Goal: Task Accomplishment & Management: Complete application form

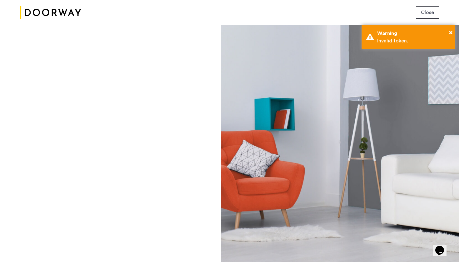
click at [421, 16] on button "Close" at bounding box center [427, 12] width 23 height 12
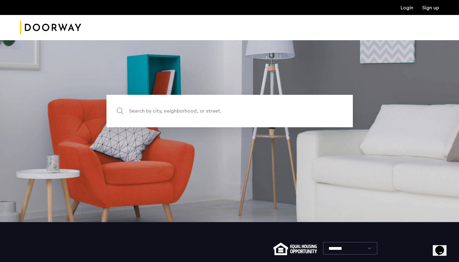
scroll to position [31, 0]
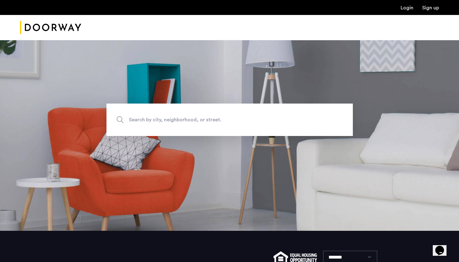
click at [240, 122] on span "Search by city, neighborhood, or street." at bounding box center [215, 120] width 172 height 8
click at [240, 122] on input "Search by city, neighborhood, or street." at bounding box center [229, 120] width 246 height 32
click at [182, 118] on input "Search by city, neighborhood, or street." at bounding box center [229, 120] width 246 height 32
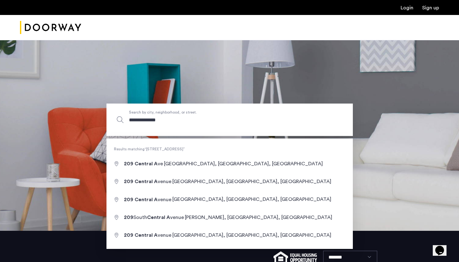
type input "**********"
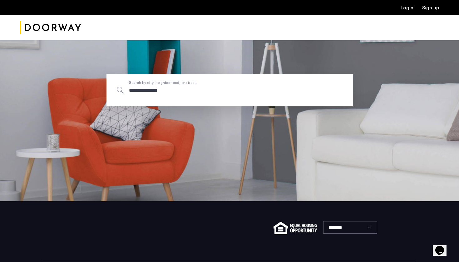
scroll to position [62, 0]
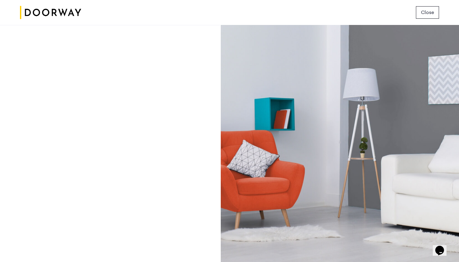
click at [75, 12] on img at bounding box center [50, 12] width 61 height 23
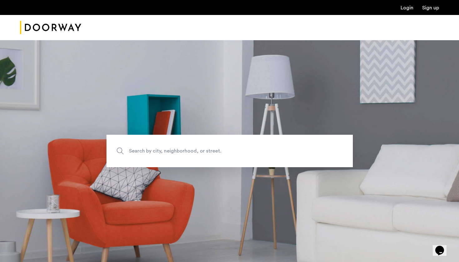
click at [411, 9] on link "Login" at bounding box center [407, 7] width 13 height 5
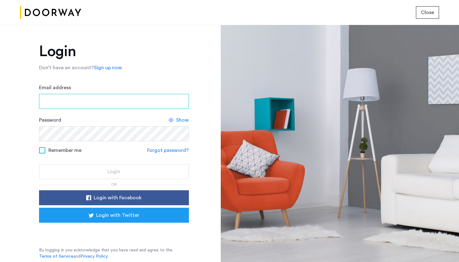
type input "**********"
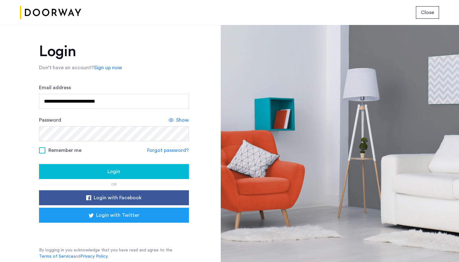
click at [91, 169] on div "Login" at bounding box center [114, 171] width 140 height 7
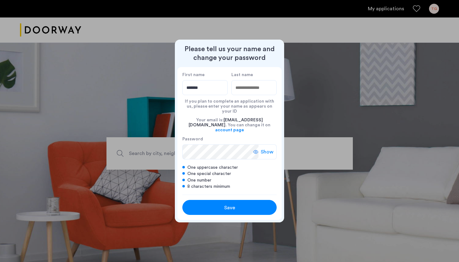
type input "*******"
click at [260, 95] on input "Last name" at bounding box center [253, 87] width 45 height 15
type input "*****"
click at [267, 149] on span "Show" at bounding box center [267, 151] width 13 height 7
click at [217, 209] on div "Save" at bounding box center [230, 207] width 60 height 7
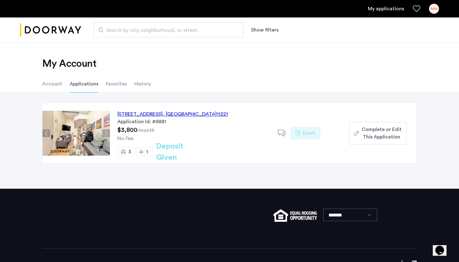
click at [177, 114] on div "209 Central Avenue, Unit 2R, Brooklyn , NY 11221" at bounding box center [172, 114] width 111 height 7
click at [365, 131] on span "Complete or Edit This Application" at bounding box center [382, 133] width 40 height 15
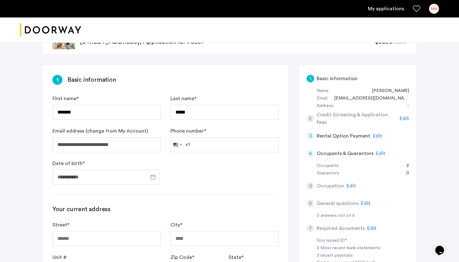
scroll to position [36, 0]
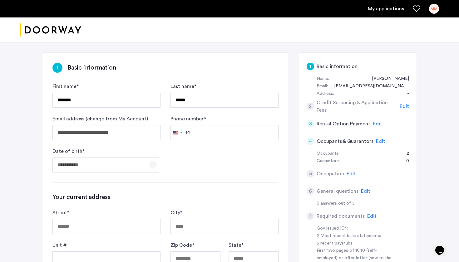
click at [156, 164] on span "Open calendar" at bounding box center [153, 164] width 15 height 15
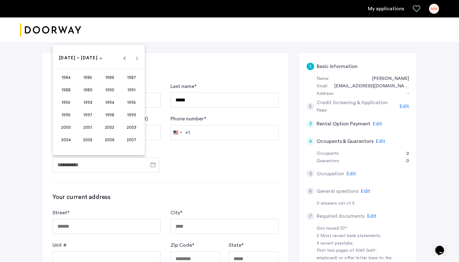
click at [88, 129] on span "2001" at bounding box center [88, 127] width 20 height 11
click at [91, 115] on span "OCT" at bounding box center [88, 114] width 20 height 11
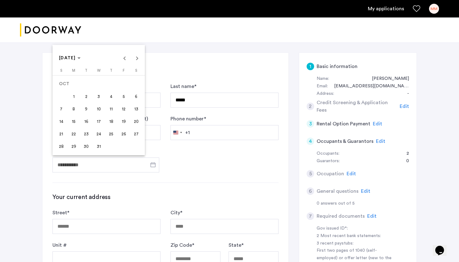
click at [112, 134] on span "25" at bounding box center [111, 133] width 11 height 11
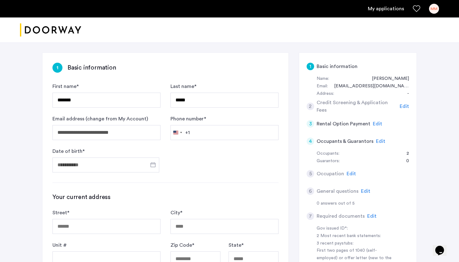
type input "**********"
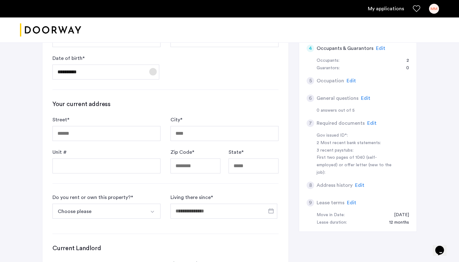
scroll to position [133, 0]
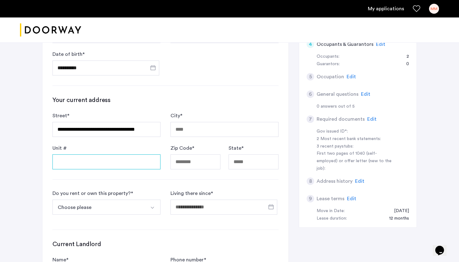
type input "**********"
type input "*******"
type input "*****"
type input "**"
type input "*"
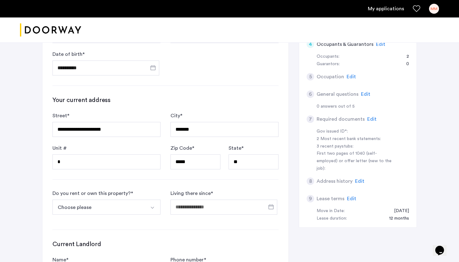
click at [118, 205] on button "Choose please" at bounding box center [98, 207] width 93 height 15
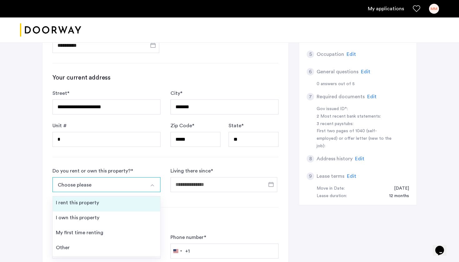
scroll to position [156, 0]
click at [117, 206] on li "I rent this property" at bounding box center [106, 203] width 107 height 15
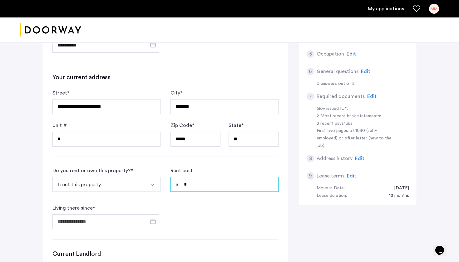
click at [191, 182] on input "*" at bounding box center [224, 184] width 108 height 15
type input "*"
type input "*****"
click at [151, 221] on span "Open calendar" at bounding box center [153, 221] width 15 height 15
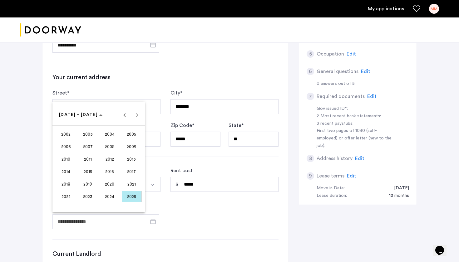
click at [130, 198] on span "2025" at bounding box center [132, 196] width 20 height 11
click at [105, 161] on span "JUL" at bounding box center [110, 159] width 20 height 11
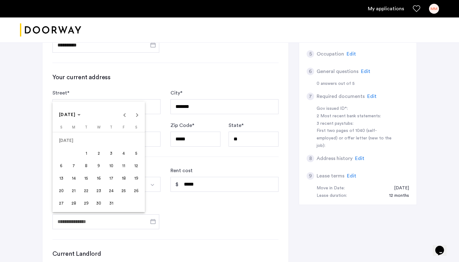
click at [109, 201] on span "31" at bounding box center [111, 203] width 11 height 11
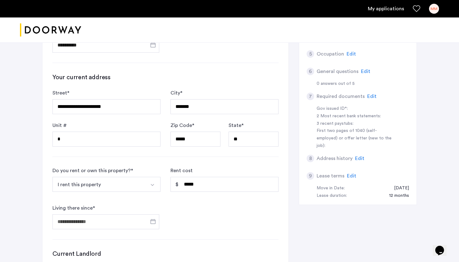
type input "**********"
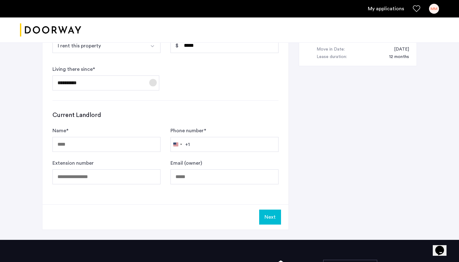
scroll to position [291, 0]
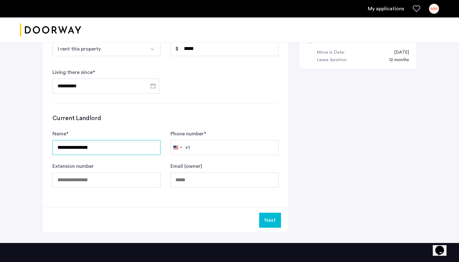
type input "**********"
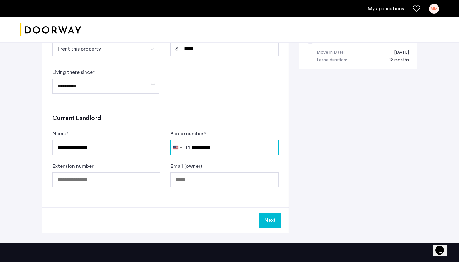
type input "**********"
click at [136, 196] on div "**********" at bounding box center [165, 2] width 246 height 411
click at [267, 221] on button "Next" at bounding box center [270, 220] width 22 height 15
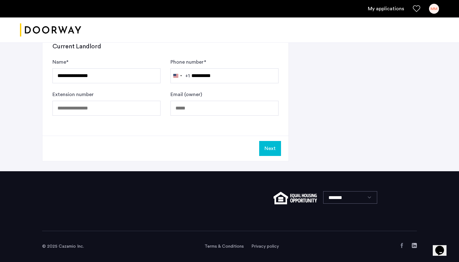
scroll to position [363, 0]
type input "**********"
click at [263, 151] on button "Next" at bounding box center [270, 148] width 22 height 15
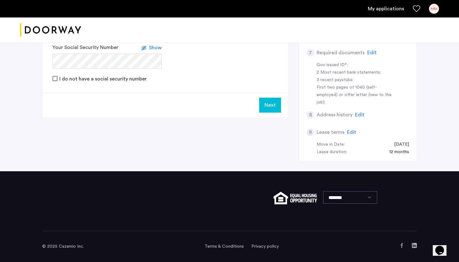
scroll to position [0, 0]
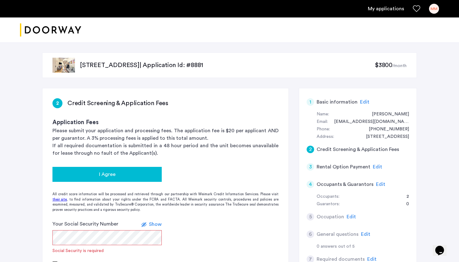
click at [145, 176] on div "I Agree" at bounding box center [106, 174] width 99 height 7
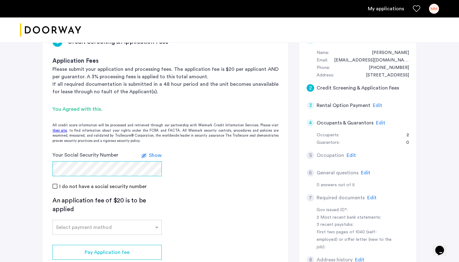
scroll to position [63, 0]
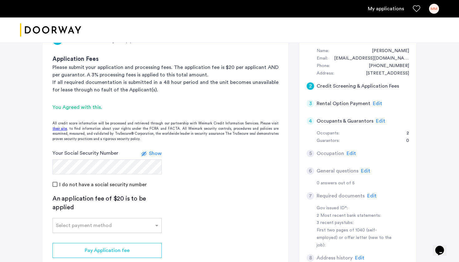
click at [91, 223] on input "text" at bounding box center [101, 224] width 90 height 4
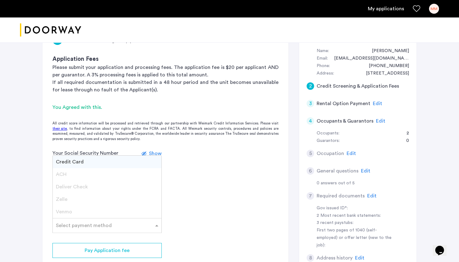
scroll to position [69, 0]
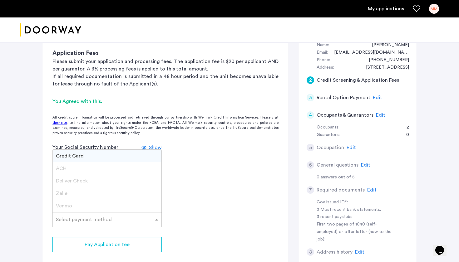
click at [89, 158] on div "Credit Card" at bounding box center [107, 156] width 109 height 12
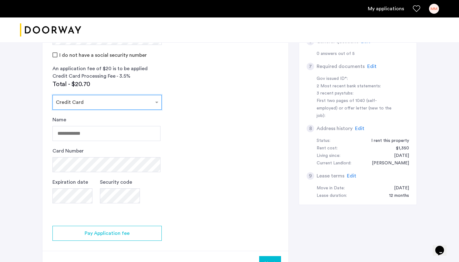
scroll to position [197, 0]
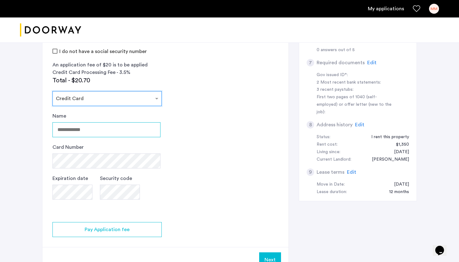
click at [74, 134] on input "Name" at bounding box center [106, 129] width 108 height 15
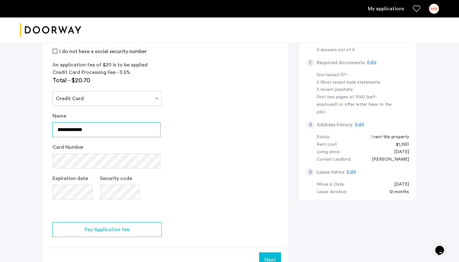
type input "**********"
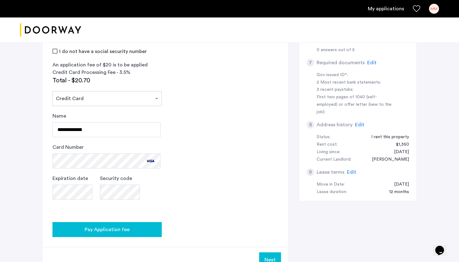
click at [125, 231] on span "Pay Application fee" at bounding box center [107, 229] width 45 height 7
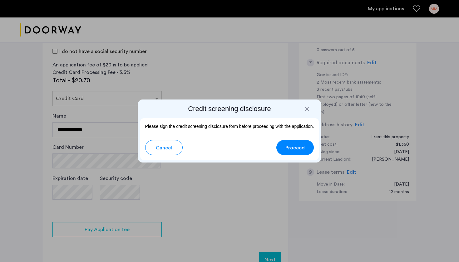
click at [169, 145] on span "Cancel" at bounding box center [164, 147] width 16 height 7
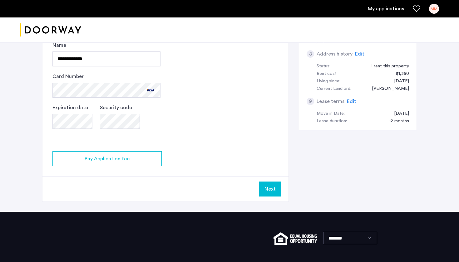
scroll to position [280, 0]
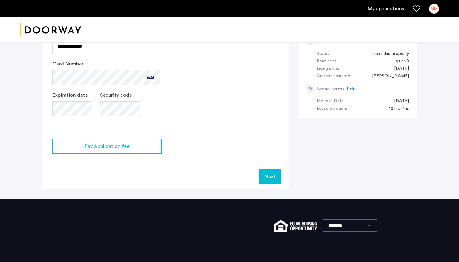
click at [274, 177] on button "Next" at bounding box center [270, 176] width 22 height 15
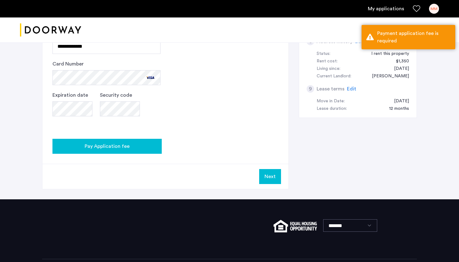
click at [138, 139] on button "Pay Application fee" at bounding box center [106, 146] width 109 height 15
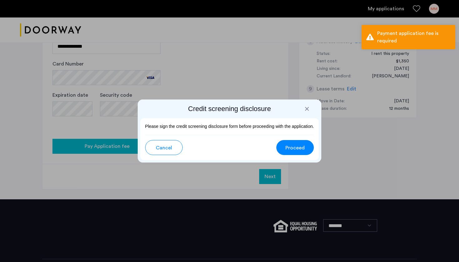
scroll to position [0, 0]
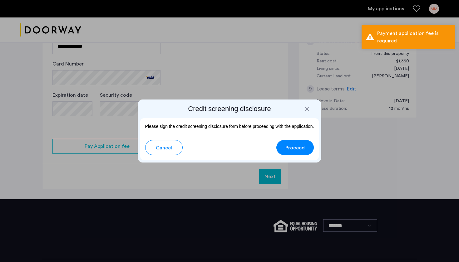
click at [302, 147] on span "Proceed" at bounding box center [294, 147] width 19 height 7
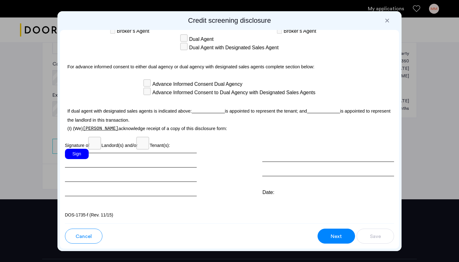
scroll to position [1825, 0]
click at [79, 153] on div "Sign" at bounding box center [77, 154] width 24 height 10
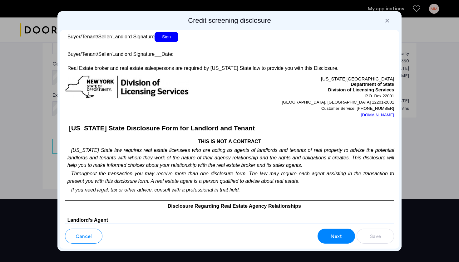
scroll to position [1182, 0]
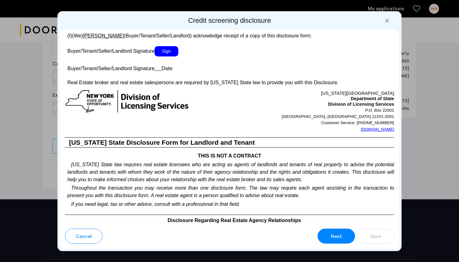
click at [161, 57] on span "Sign" at bounding box center [167, 51] width 24 height 10
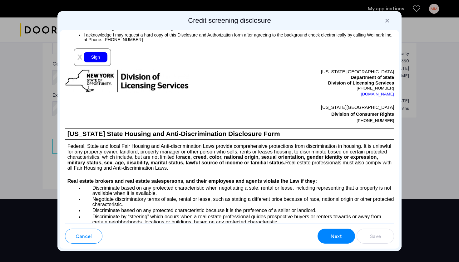
scroll to position [669, 0]
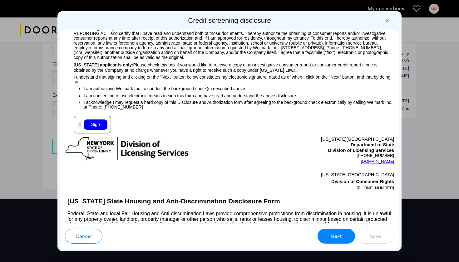
click at [99, 130] on div "Sign" at bounding box center [96, 125] width 24 height 10
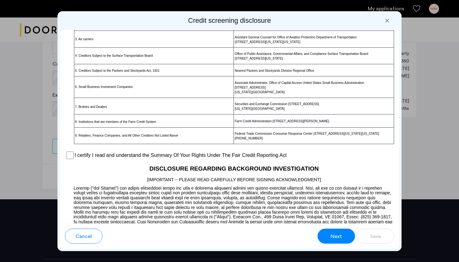
scroll to position [420, 0]
click at [159, 160] on label "I certify I read and understand the Summary Of Your Rights Under The Fair Credi…" at bounding box center [181, 155] width 212 height 7
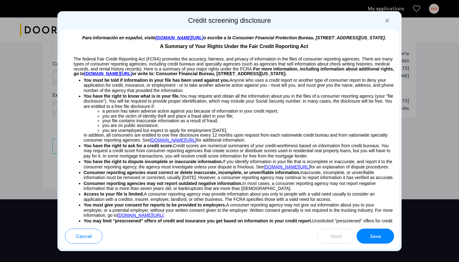
scroll to position [0, 0]
click at [375, 231] on button "Save" at bounding box center [375, 236] width 37 height 15
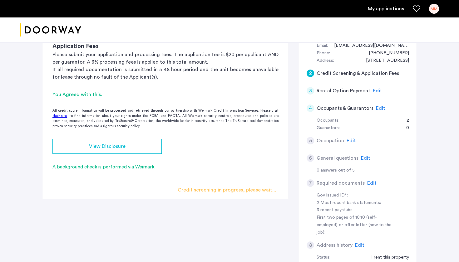
scroll to position [30, 0]
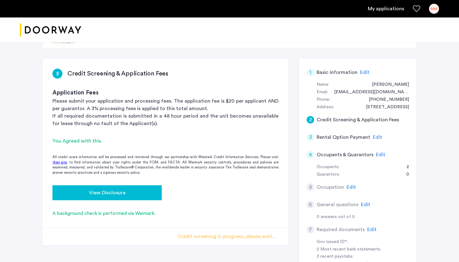
click at [137, 190] on div "View Disclosure" at bounding box center [106, 192] width 99 height 7
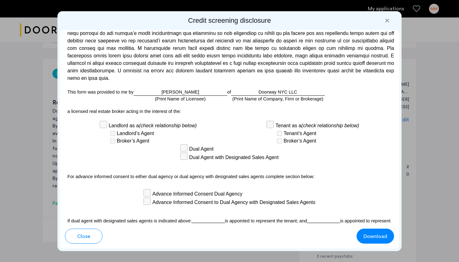
scroll to position [1704, 0]
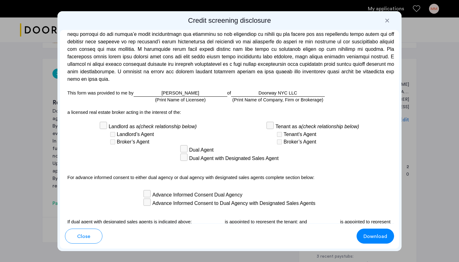
click at [387, 18] on div at bounding box center [387, 20] width 6 height 6
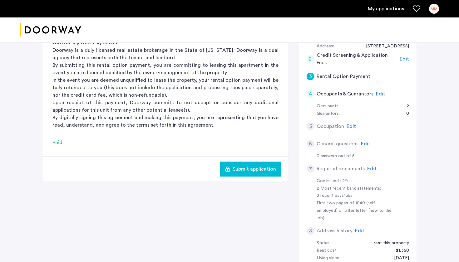
scroll to position [111, 0]
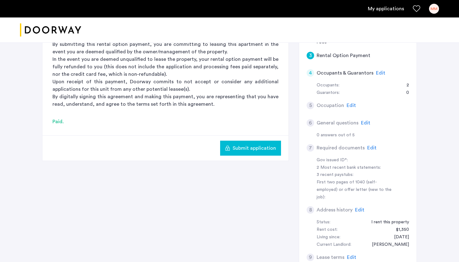
click at [252, 151] on span "Submit application" at bounding box center [254, 148] width 43 height 7
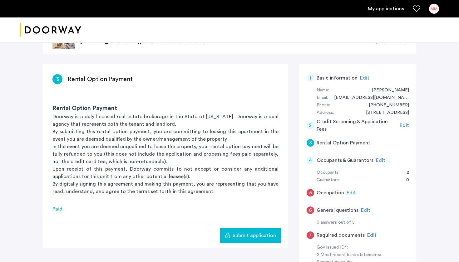
scroll to position [26, 0]
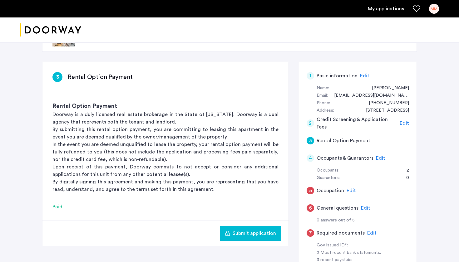
click at [378, 157] on span "Edit" at bounding box center [380, 158] width 9 height 5
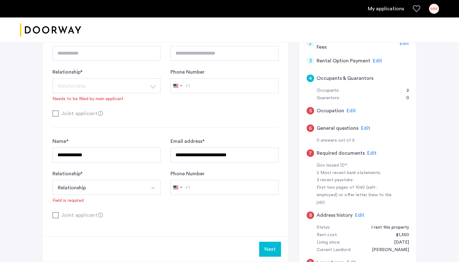
scroll to position [107, 0]
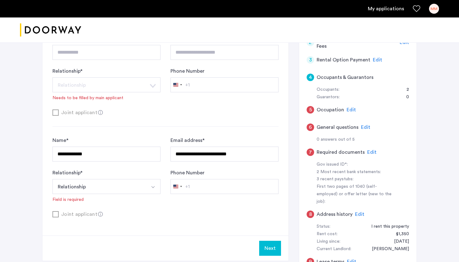
click at [268, 252] on button "Next" at bounding box center [270, 248] width 22 height 15
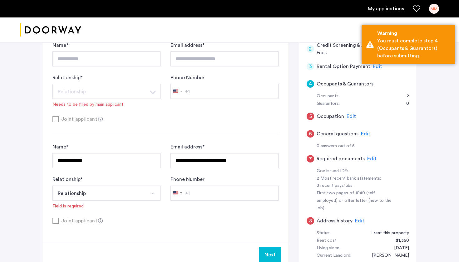
scroll to position [101, 0]
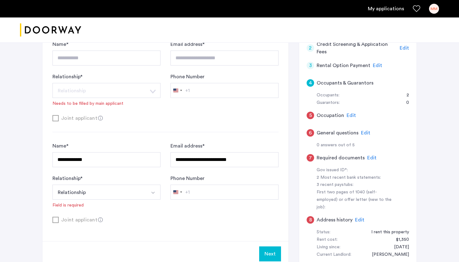
click at [152, 190] on button "Select option" at bounding box center [153, 192] width 15 height 15
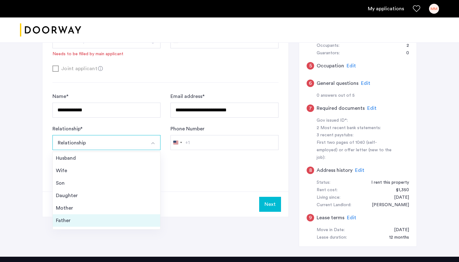
scroll to position [0, 0]
click at [197, 186] on div "**********" at bounding box center [165, 64] width 246 height 254
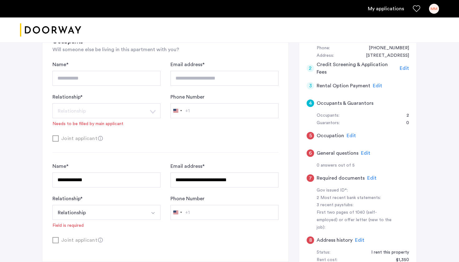
scroll to position [80, 0]
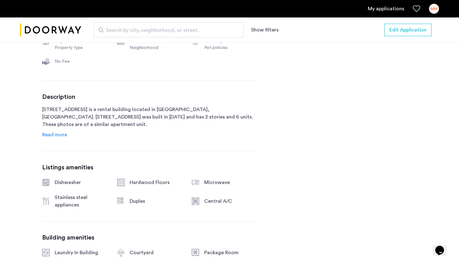
scroll to position [235, 0]
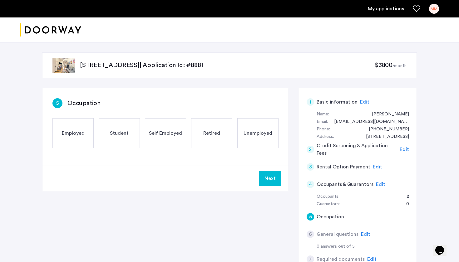
click at [377, 183] on span "Edit" at bounding box center [380, 184] width 9 height 5
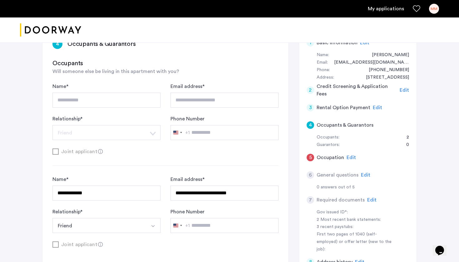
scroll to position [62, 0]
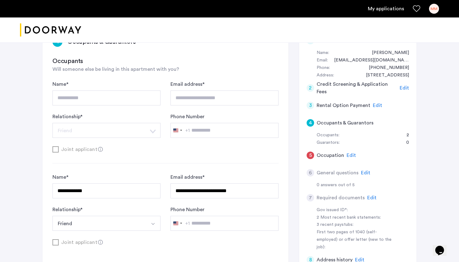
click at [348, 155] on span "Edit" at bounding box center [351, 155] width 9 height 5
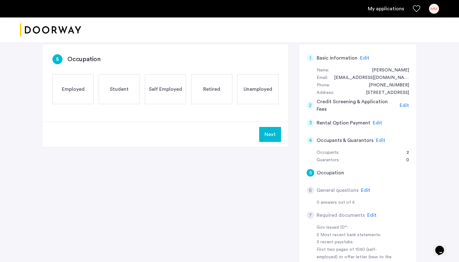
scroll to position [43, 0]
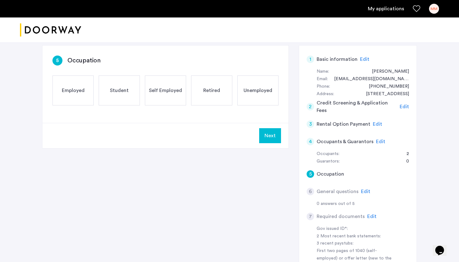
click at [82, 93] on span "Employed" at bounding box center [73, 90] width 23 height 7
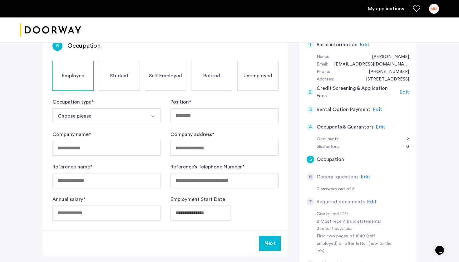
scroll to position [58, 0]
click at [378, 126] on span "Edit" at bounding box center [380, 126] width 9 height 5
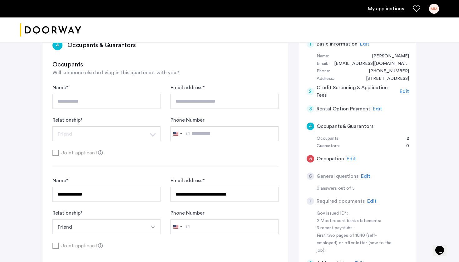
type input "**********"
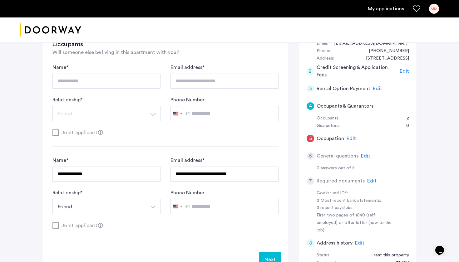
scroll to position [78, 0]
click at [142, 205] on button "Friend" at bounding box center [98, 206] width 93 height 15
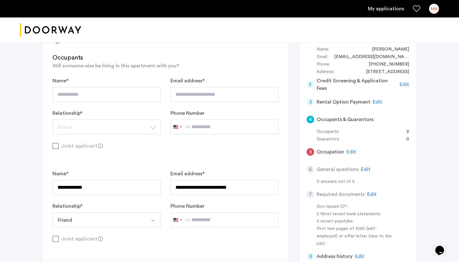
scroll to position [65, 0]
click at [374, 102] on span "Edit" at bounding box center [377, 101] width 9 height 5
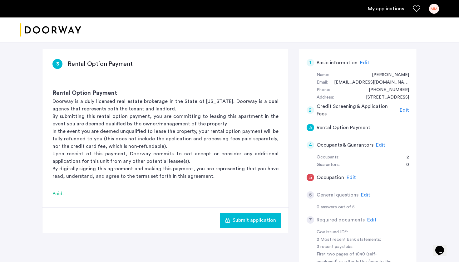
scroll to position [41, 0]
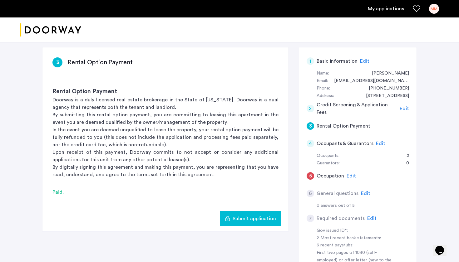
click at [251, 218] on span "Submit application" at bounding box center [254, 218] width 43 height 7
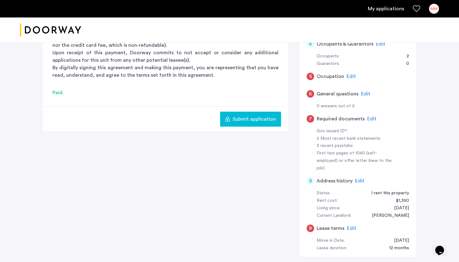
scroll to position [132, 0]
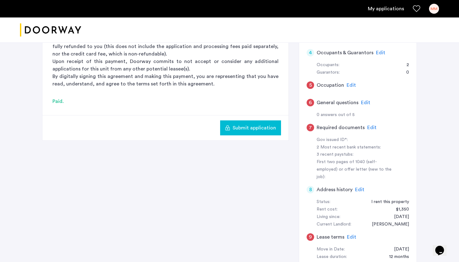
click at [353, 83] on span "Edit" at bounding box center [351, 85] width 9 height 5
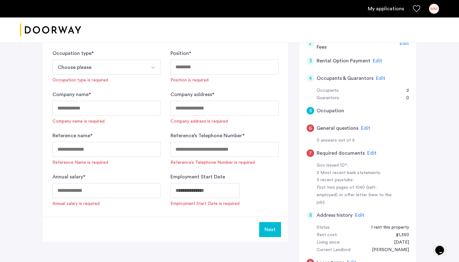
scroll to position [25, 0]
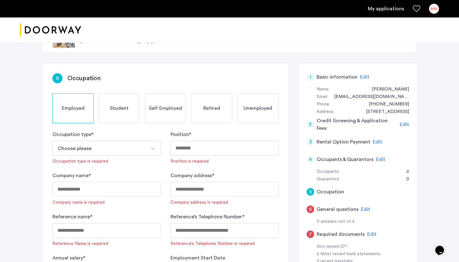
click at [104, 150] on button "Choose please" at bounding box center [98, 148] width 93 height 15
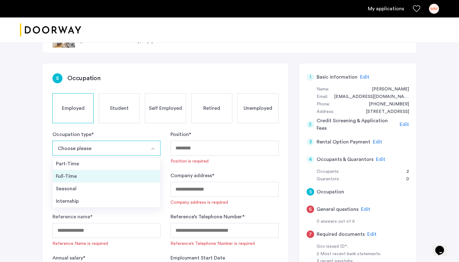
click at [96, 175] on div "Full-Time" at bounding box center [106, 176] width 101 height 7
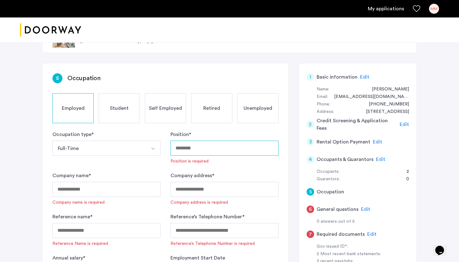
click at [204, 147] on input "Position *" at bounding box center [224, 148] width 108 height 15
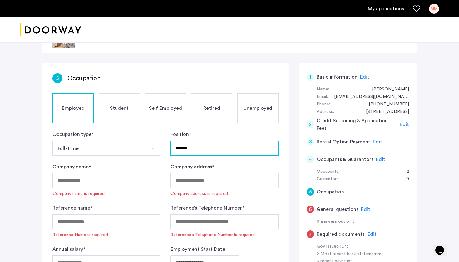
type input "******"
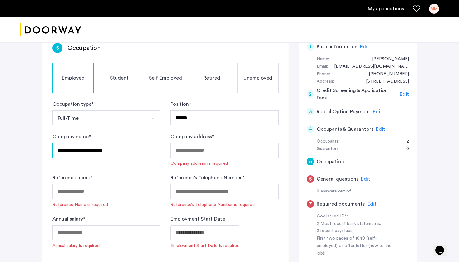
scroll to position [57, 0]
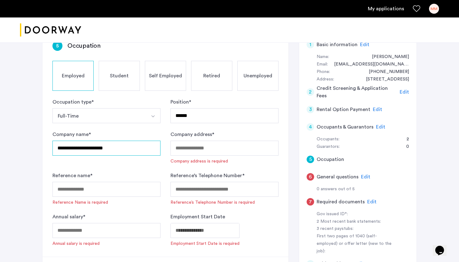
type input "**********"
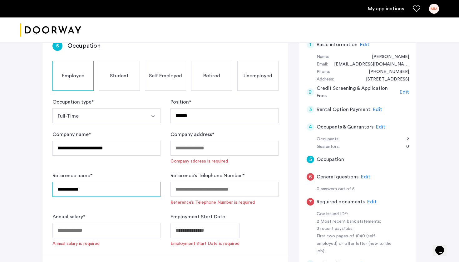
type input "**********"
click at [129, 235] on input "Annual salary *" at bounding box center [106, 230] width 108 height 15
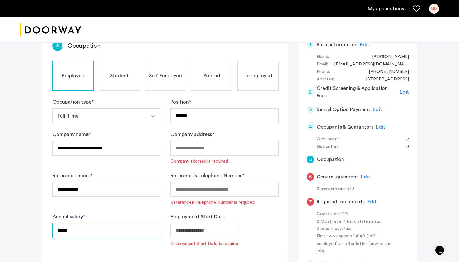
type input "*****"
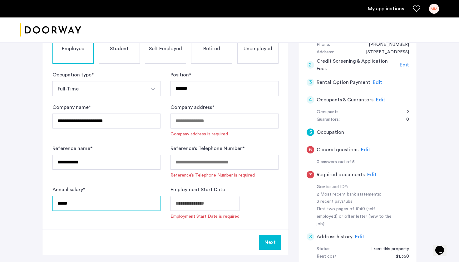
scroll to position [87, 0]
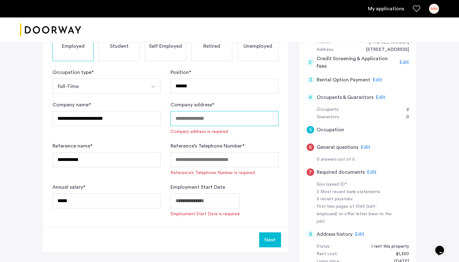
paste input "**********"
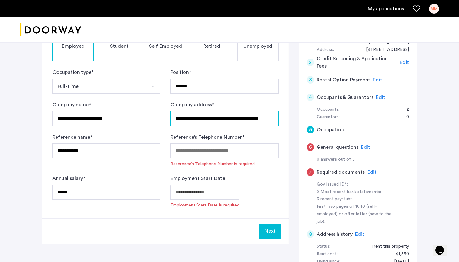
type input "**********"
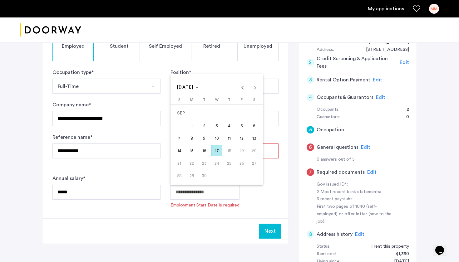
click at [197, 175] on body "**********" at bounding box center [229, 44] width 459 height 262
click at [241, 88] on span "Previous month" at bounding box center [242, 87] width 12 height 12
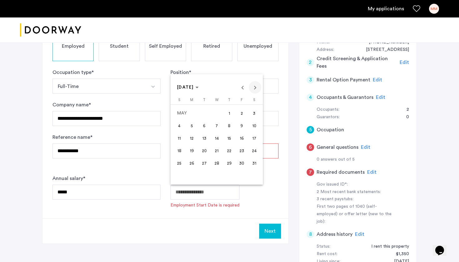
click at [259, 87] on span "Next month" at bounding box center [255, 87] width 12 height 12
click at [194, 127] on span "2" at bounding box center [191, 125] width 11 height 11
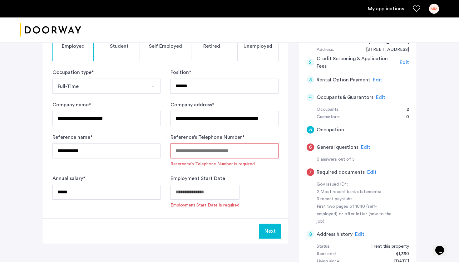
type input "**********"
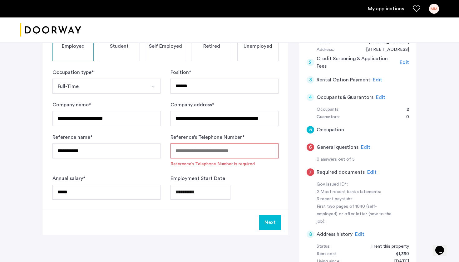
click at [193, 153] on input "Reference’s Telephone Number *" at bounding box center [224, 151] width 108 height 15
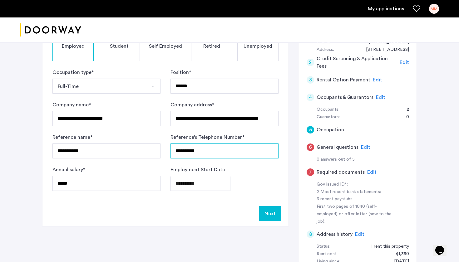
type input "**********"
click at [265, 212] on button "Next" at bounding box center [270, 213] width 22 height 15
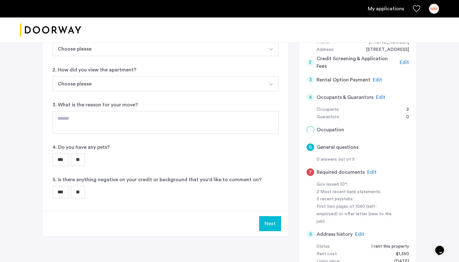
scroll to position [0, 0]
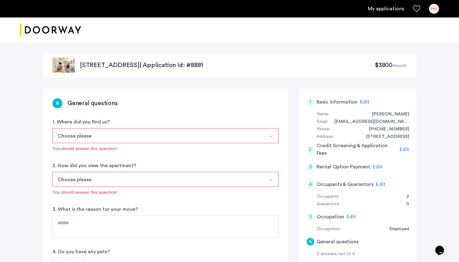
click at [167, 131] on button "Choose please" at bounding box center [157, 135] width 211 height 15
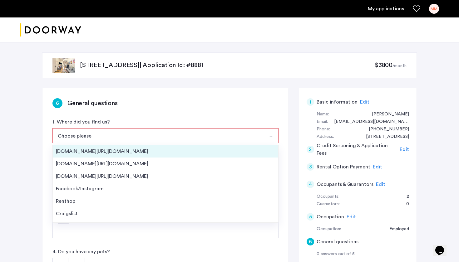
click at [153, 151] on div "[DOMAIN_NAME][URL][DOMAIN_NAME]" at bounding box center [165, 151] width 219 height 7
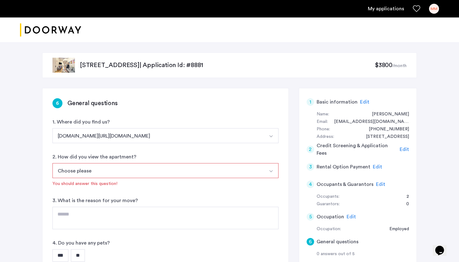
click at [142, 168] on button "Choose please" at bounding box center [157, 170] width 211 height 15
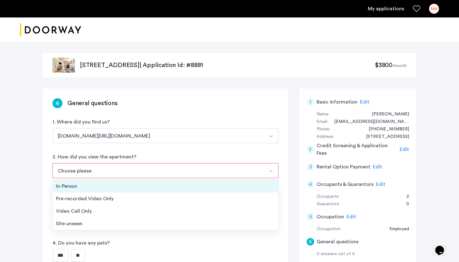
click at [133, 187] on div "In-Person" at bounding box center [165, 186] width 219 height 7
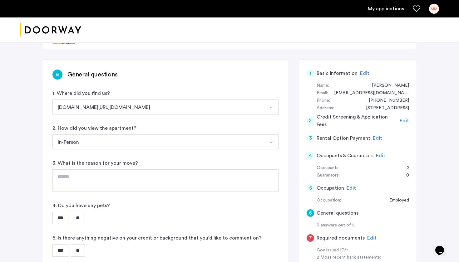
scroll to position [31, 0]
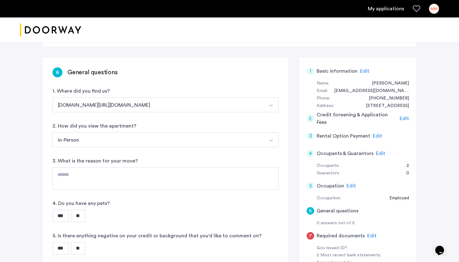
click at [148, 136] on button "In-Person" at bounding box center [157, 139] width 211 height 15
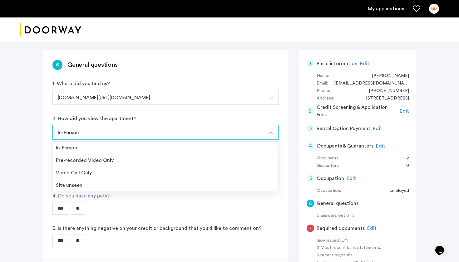
scroll to position [39, 0]
click at [141, 207] on div "*** **" at bounding box center [165, 208] width 226 height 12
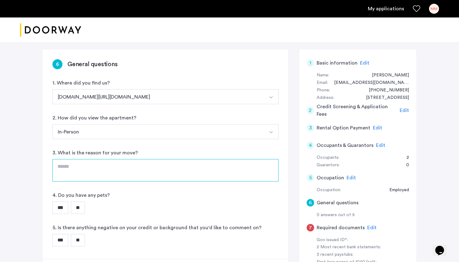
click at [136, 174] on textarea at bounding box center [165, 170] width 226 height 22
type textarea "**********"
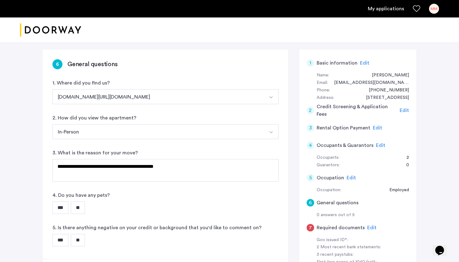
click at [84, 210] on input "**" at bounding box center [78, 208] width 14 height 12
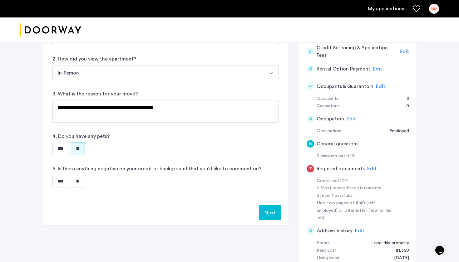
scroll to position [101, 0]
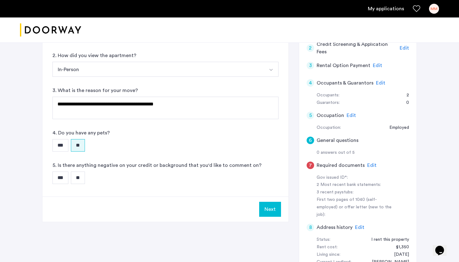
click at [83, 179] on input "**" at bounding box center [78, 178] width 14 height 12
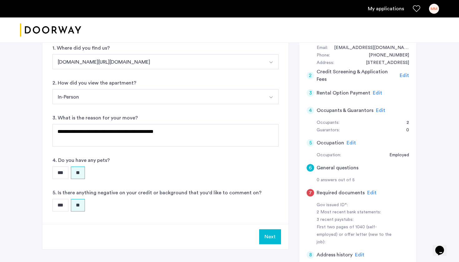
scroll to position [75, 0]
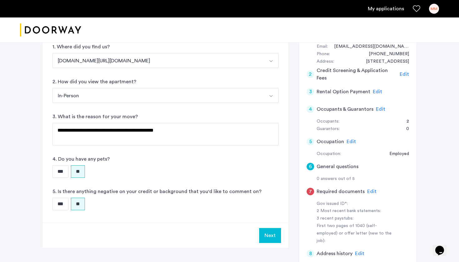
click at [270, 232] on button "Next" at bounding box center [270, 235] width 22 height 15
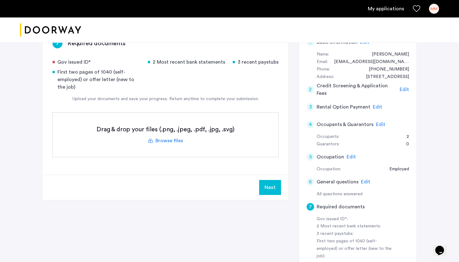
scroll to position [53, 0]
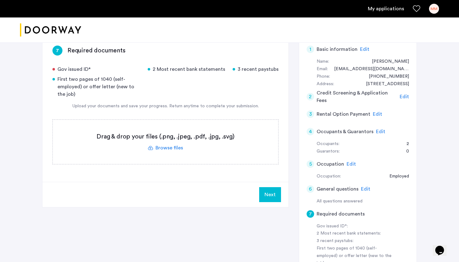
click at [163, 148] on label at bounding box center [165, 142] width 225 height 44
click at [0, 0] on input "file" at bounding box center [0, 0] width 0 height 0
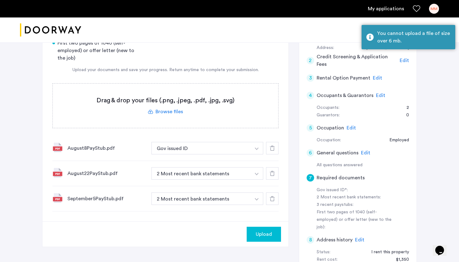
scroll to position [89, 0]
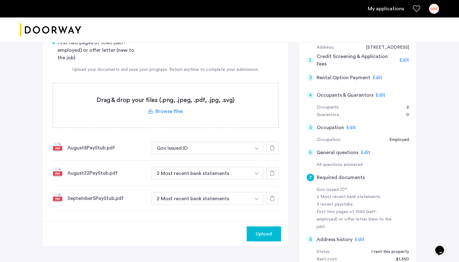
click at [257, 147] on button "button" at bounding box center [256, 148] width 13 height 12
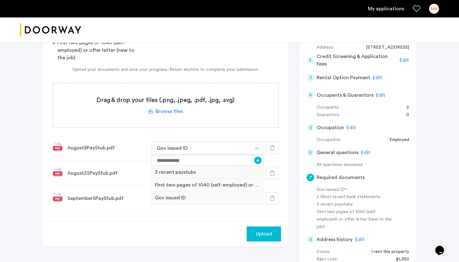
click at [123, 206] on div "September5PayStub.pdf 2 Most recent bank statements + 3 recent paystubs First t…" at bounding box center [165, 198] width 226 height 25
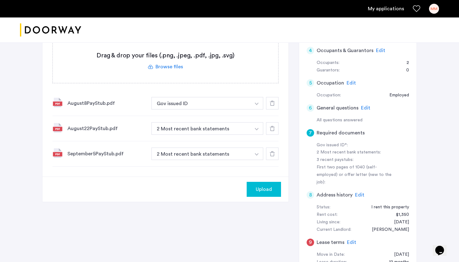
scroll to position [115, 0]
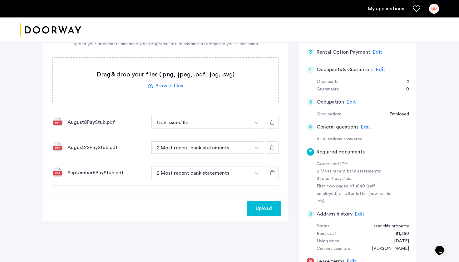
click at [253, 122] on button "button" at bounding box center [256, 122] width 13 height 12
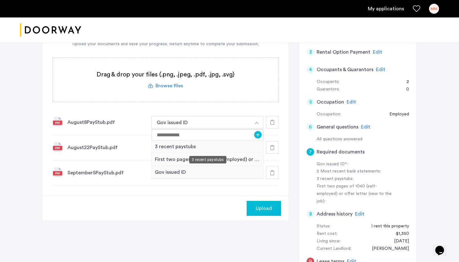
click at [238, 146] on div "3 recent paystubs" at bounding box center [207, 147] width 111 height 13
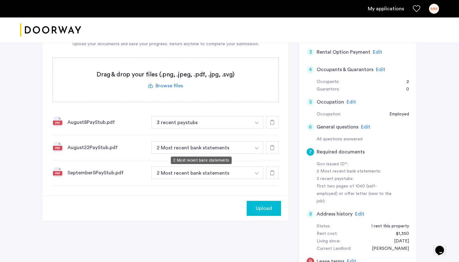
click at [238, 146] on button "2 Most recent bank statements" at bounding box center [200, 147] width 99 height 12
click at [259, 148] on button "button" at bounding box center [256, 147] width 13 height 12
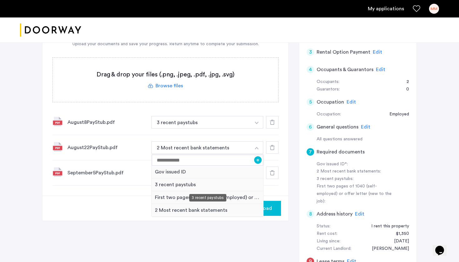
click at [226, 182] on div "3 recent paystubs" at bounding box center [207, 185] width 111 height 13
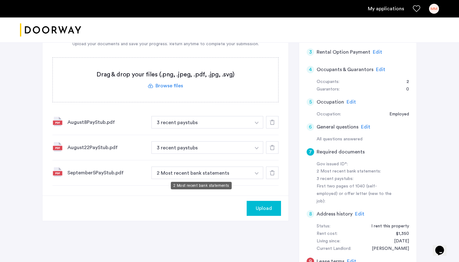
click at [230, 174] on button "2 Most recent bank statements" at bounding box center [200, 173] width 99 height 12
click at [258, 173] on img "button" at bounding box center [257, 173] width 4 height 2
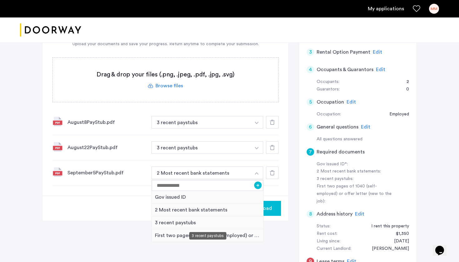
click at [223, 219] on div "3 recent paystubs" at bounding box center [207, 223] width 111 height 13
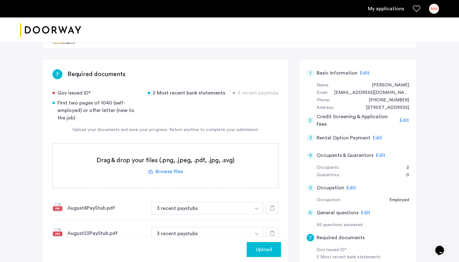
scroll to position [29, 0]
click at [170, 172] on label at bounding box center [165, 166] width 225 height 44
click at [0, 0] on input "file" at bounding box center [0, 0] width 0 height 0
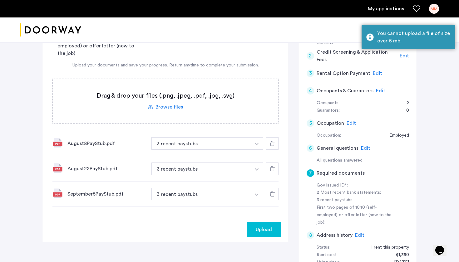
scroll to position [93, 0]
click at [162, 110] on label at bounding box center [165, 102] width 225 height 44
click at [0, 0] on input "file" at bounding box center [0, 0] width 0 height 0
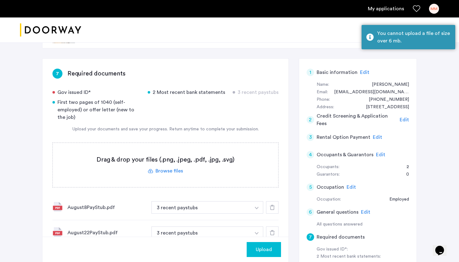
scroll to position [30, 0]
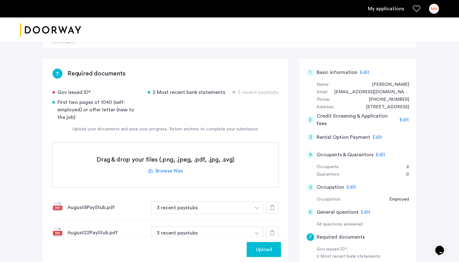
click at [160, 169] on label at bounding box center [165, 165] width 225 height 44
click at [0, 0] on input "file" at bounding box center [0, 0] width 0 height 0
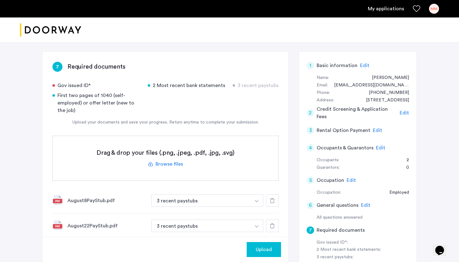
click at [181, 167] on label at bounding box center [165, 158] width 225 height 44
click at [0, 0] on input "file" at bounding box center [0, 0] width 0 height 0
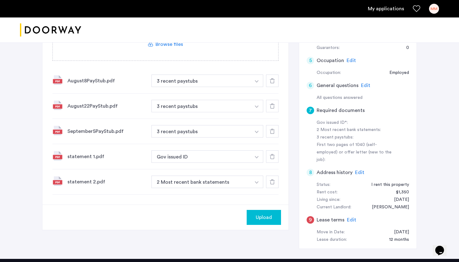
scroll to position [158, 0]
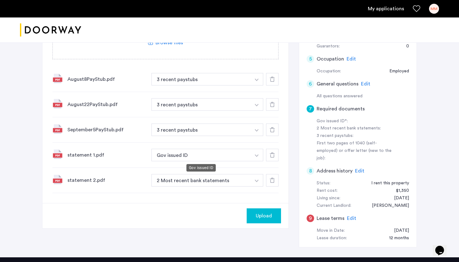
click at [213, 155] on button "Gov issued ID" at bounding box center [200, 155] width 99 height 12
click at [254, 154] on button "button" at bounding box center [256, 155] width 13 height 12
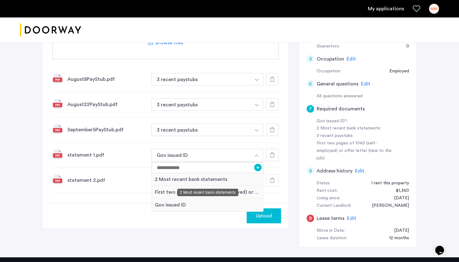
click at [217, 179] on div "2 Most recent bank statements" at bounding box center [207, 179] width 111 height 13
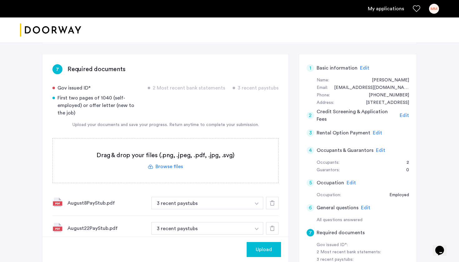
scroll to position [36, 0]
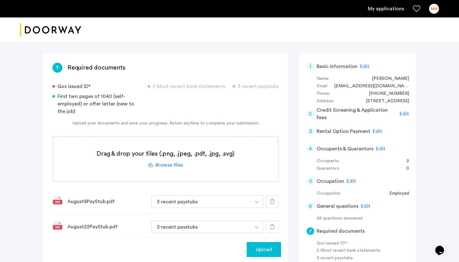
click at [167, 164] on label at bounding box center [165, 159] width 225 height 44
click at [0, 0] on input "file" at bounding box center [0, 0] width 0 height 0
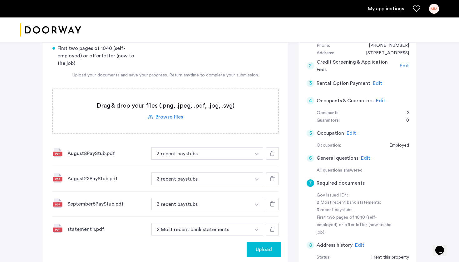
scroll to position [84, 0]
click at [176, 116] on label at bounding box center [165, 110] width 225 height 44
click at [0, 0] on input "file" at bounding box center [0, 0] width 0 height 0
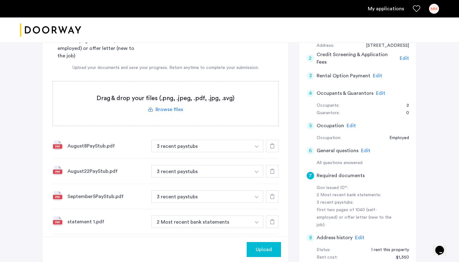
scroll to position [92, 0]
click at [168, 149] on button "3 recent paystubs" at bounding box center [200, 145] width 99 height 12
click at [195, 146] on button "3 recent paystubs" at bounding box center [200, 145] width 99 height 12
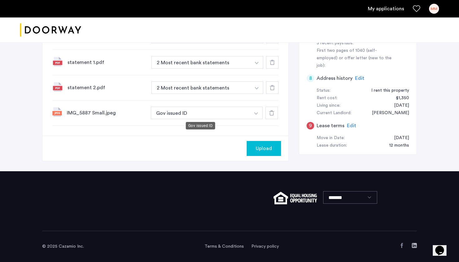
scroll to position [251, 0]
click at [203, 114] on button "Gov issued ID" at bounding box center [200, 113] width 99 height 12
click at [255, 149] on div "Upload" at bounding box center [264, 148] width 24 height 7
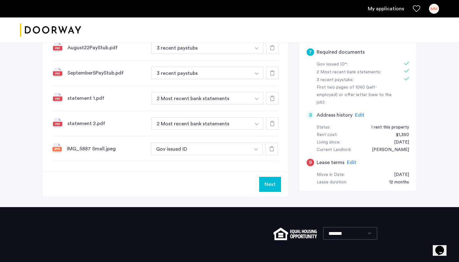
scroll to position [227, 0]
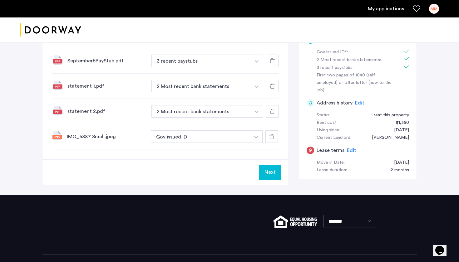
click at [269, 170] on button "Next" at bounding box center [270, 172] width 22 height 15
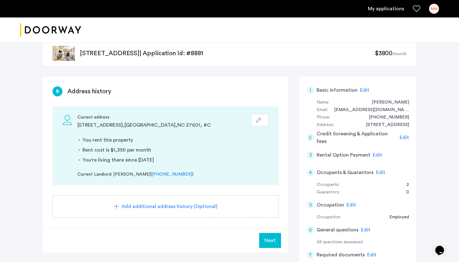
scroll to position [13, 0]
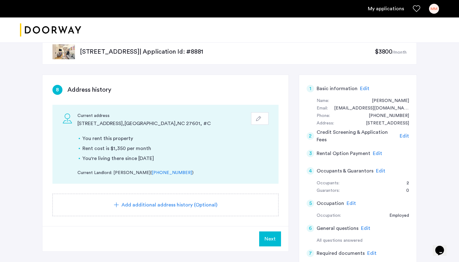
click at [202, 200] on div "Add additional address history (Optional)" at bounding box center [165, 205] width 226 height 22
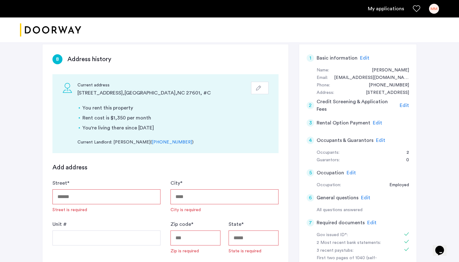
scroll to position [45, 0]
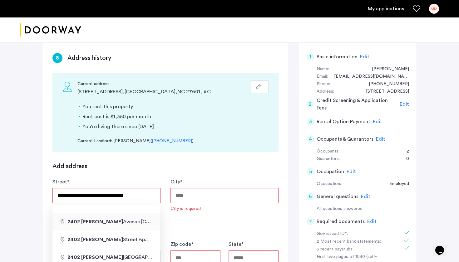
type input "**********"
type input "*******"
type input "*****"
type input "**"
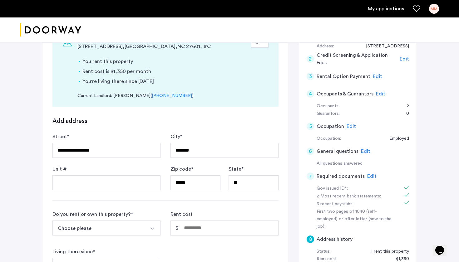
scroll to position [112, 0]
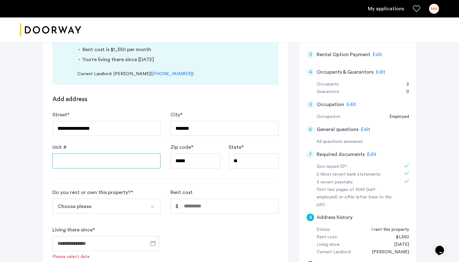
click at [136, 161] on input "Unit #" at bounding box center [106, 161] width 108 height 15
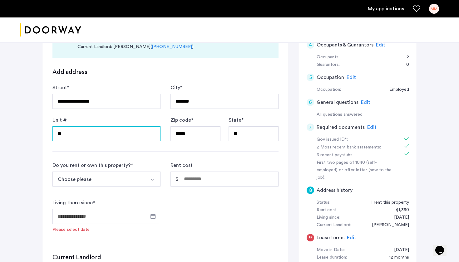
scroll to position [140, 0]
type input "**"
click at [131, 177] on button "Choose please" at bounding box center [98, 178] width 93 height 15
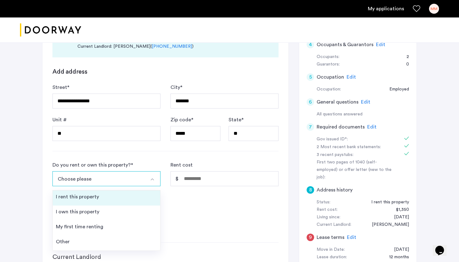
click at [121, 195] on li "I rent this property" at bounding box center [106, 198] width 107 height 15
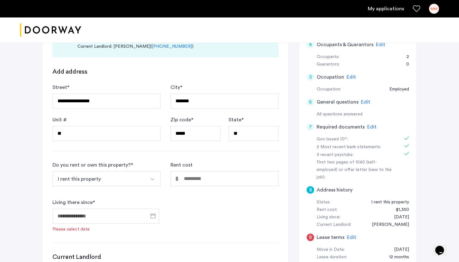
click at [136, 174] on button "I rent this property" at bounding box center [98, 178] width 93 height 15
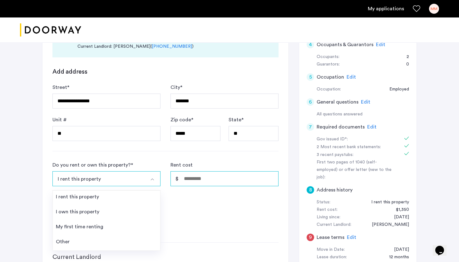
click at [191, 182] on input "Rent cost" at bounding box center [224, 178] width 108 height 15
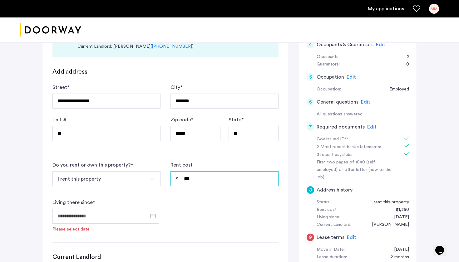
type input "*****"
click at [153, 217] on span "Open calendar" at bounding box center [153, 216] width 15 height 15
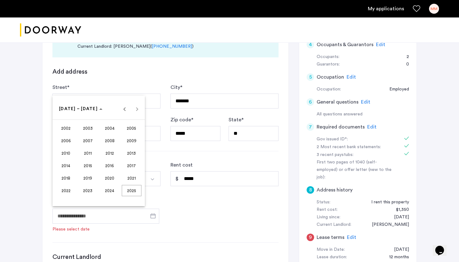
click at [112, 190] on span "2024" at bounding box center [110, 190] width 20 height 11
click at [72, 110] on span "2024" at bounding box center [67, 108] width 17 height 5
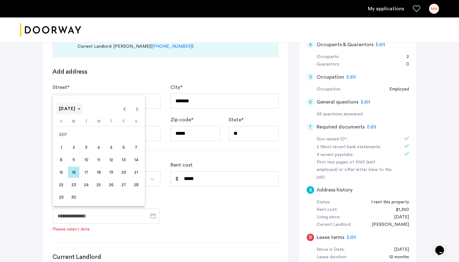
click at [73, 111] on span "SEP 2024" at bounding box center [67, 109] width 17 height 4
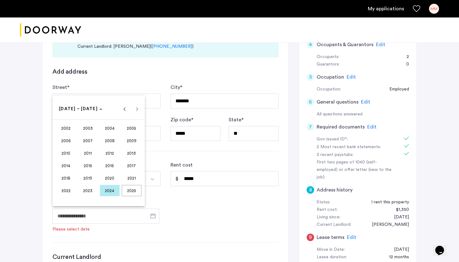
click at [110, 189] on span "2024" at bounding box center [110, 190] width 20 height 11
click at [130, 154] on span "AUG" at bounding box center [132, 153] width 20 height 11
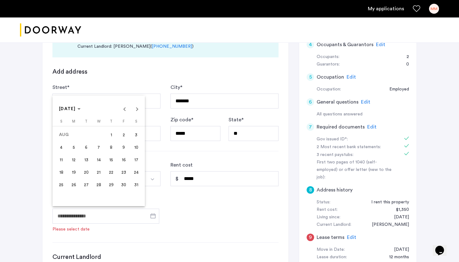
click at [114, 134] on span "1" at bounding box center [111, 134] width 11 height 11
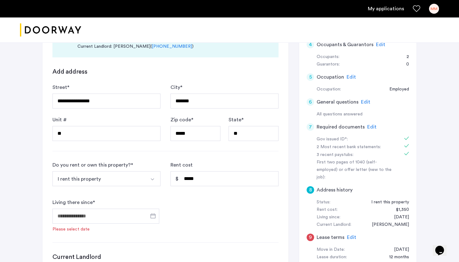
type input "**********"
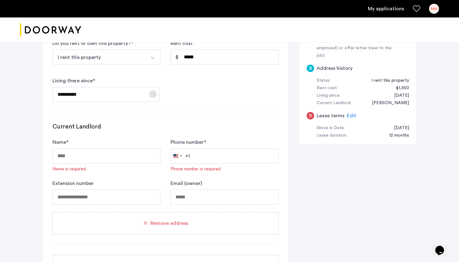
scroll to position [266, 0]
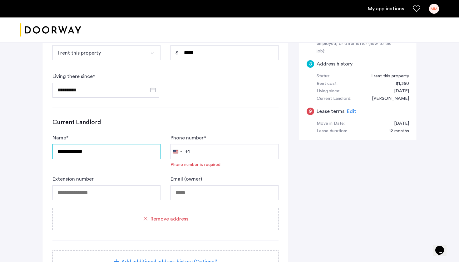
type input "**********"
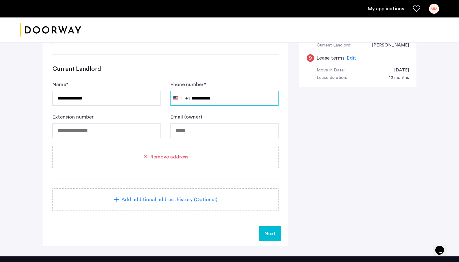
scroll to position [320, 0]
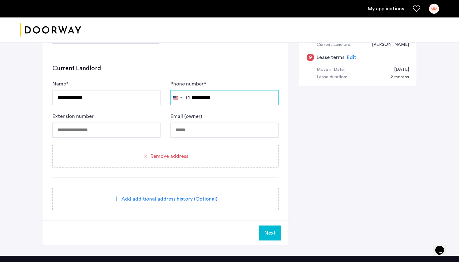
type input "**********"
click at [186, 195] on span "Add additional address history (Optional)" at bounding box center [169, 198] width 96 height 7
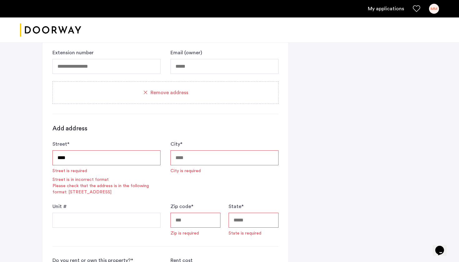
scroll to position [383, 0]
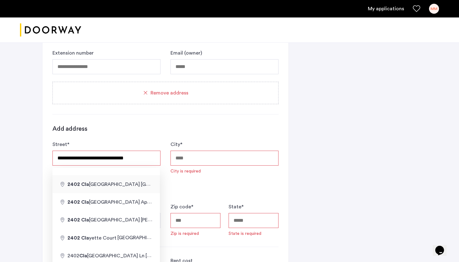
type input "**********"
type input "*******"
type input "*****"
type input "**"
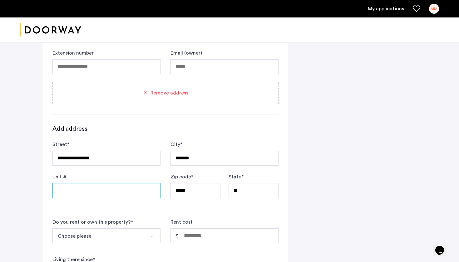
click at [119, 186] on input "Unit #" at bounding box center [106, 190] width 108 height 15
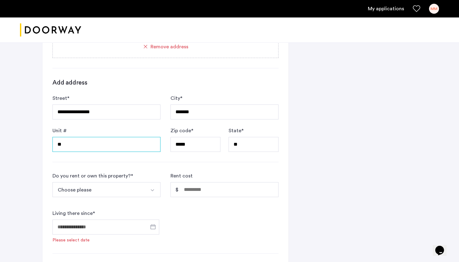
scroll to position [431, 0]
type input "**"
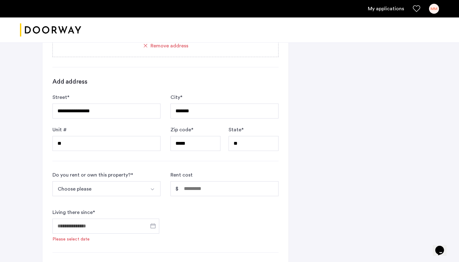
click at [145, 191] on button "Choose please" at bounding box center [98, 188] width 93 height 15
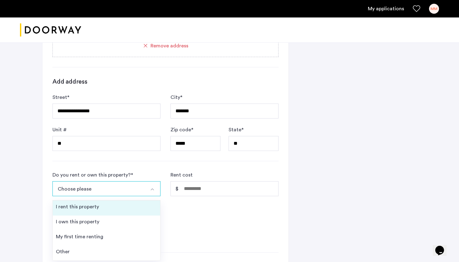
click at [131, 203] on li "I rent this property" at bounding box center [106, 208] width 107 height 15
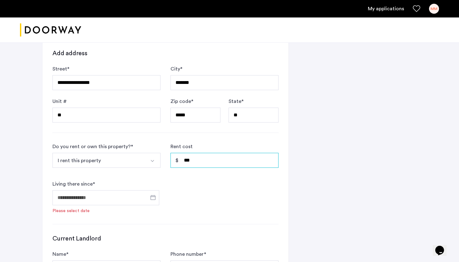
scroll to position [483, 0]
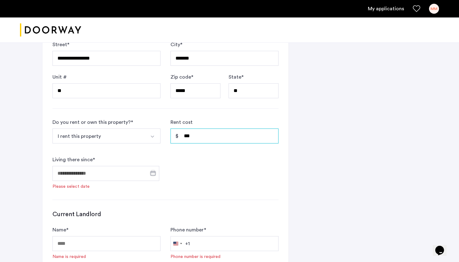
type input "***"
click at [151, 173] on span "Open calendar" at bounding box center [153, 173] width 15 height 15
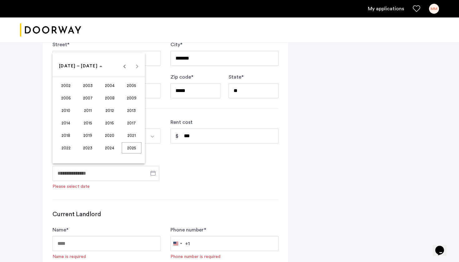
click at [93, 147] on span "2023" at bounding box center [88, 147] width 20 height 11
click at [131, 108] on span "AUG" at bounding box center [132, 110] width 20 height 11
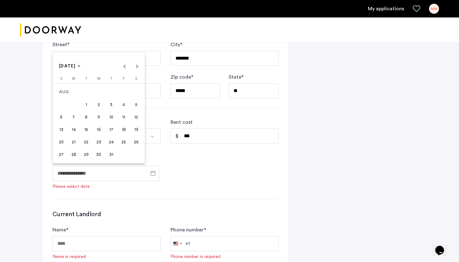
click at [112, 116] on span "10" at bounding box center [111, 116] width 11 height 11
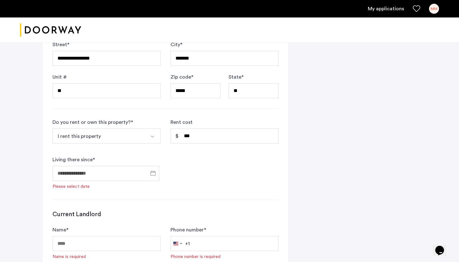
type input "**********"
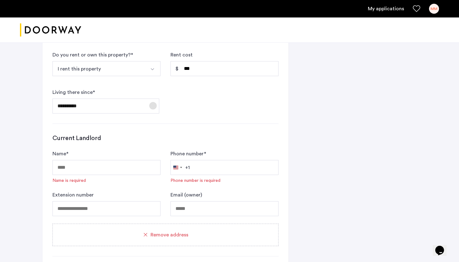
scroll to position [551, 0]
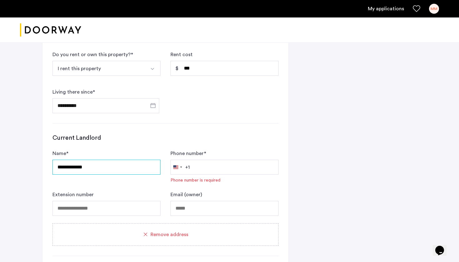
type input "**********"
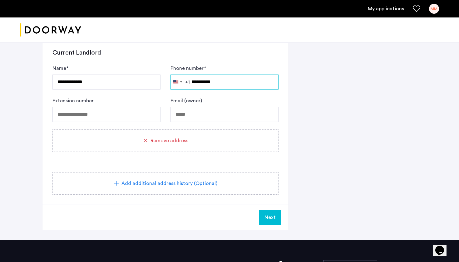
scroll to position [638, 0]
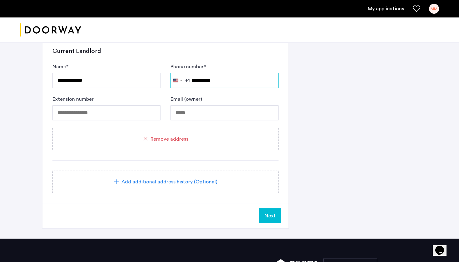
type input "**********"
click at [266, 214] on span "Next" at bounding box center [269, 215] width 11 height 7
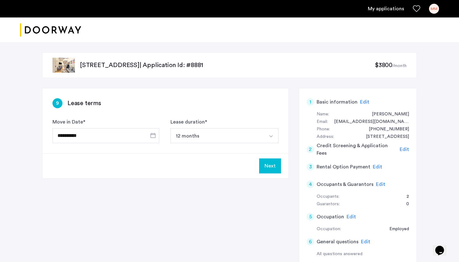
click at [261, 134] on button "12 months" at bounding box center [216, 135] width 93 height 15
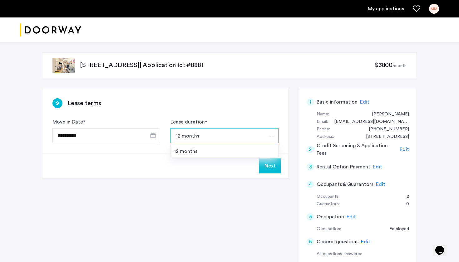
click at [261, 134] on button "12 months" at bounding box center [216, 135] width 93 height 15
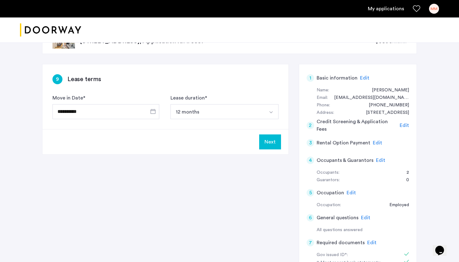
scroll to position [28, 0]
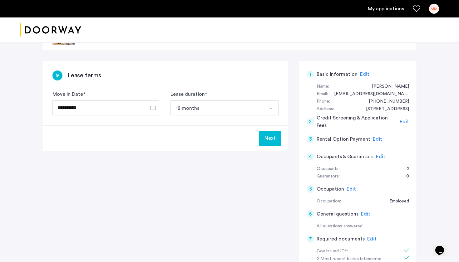
click at [271, 140] on button "Next" at bounding box center [270, 138] width 22 height 15
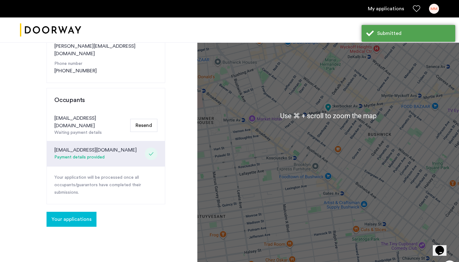
scroll to position [120, 0]
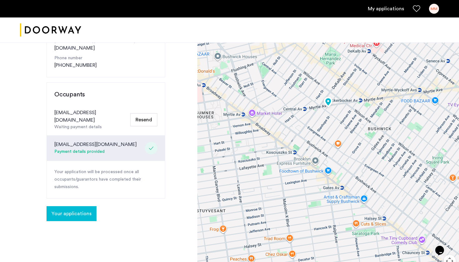
click at [77, 206] on button "Your applications" at bounding box center [72, 213] width 50 height 15
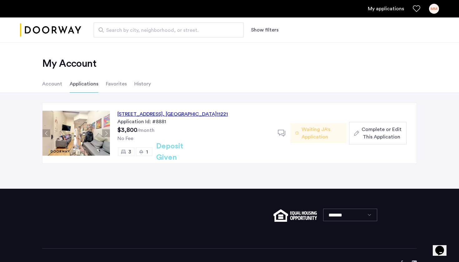
click at [144, 115] on div "209 Central Avenue, Unit 2R, Brooklyn , NY 11221" at bounding box center [172, 114] width 111 height 7
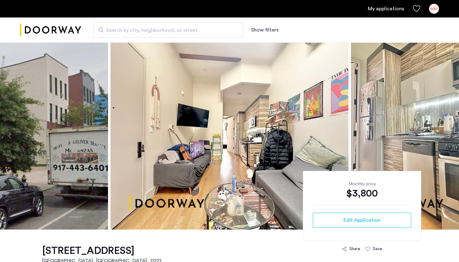
click at [11, 134] on button "Previous apartment" at bounding box center [10, 136] width 11 height 11
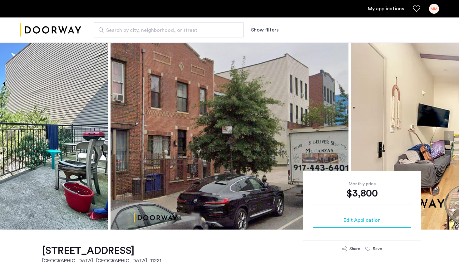
click at [11, 134] on button "Previous apartment" at bounding box center [10, 136] width 11 height 11
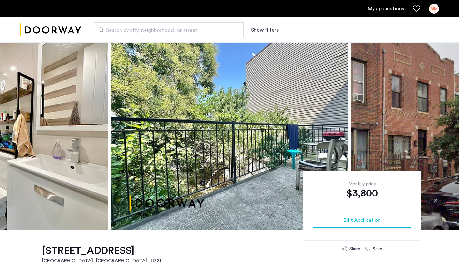
click at [11, 134] on button "Previous apartment" at bounding box center [10, 136] width 11 height 11
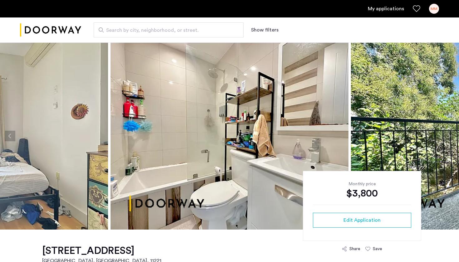
click at [11, 135] on button "Previous apartment" at bounding box center [10, 136] width 11 height 11
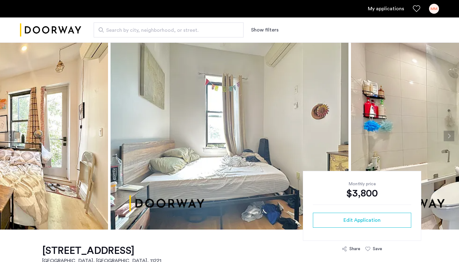
click at [11, 135] on button "Previous apartment" at bounding box center [10, 136] width 11 height 11
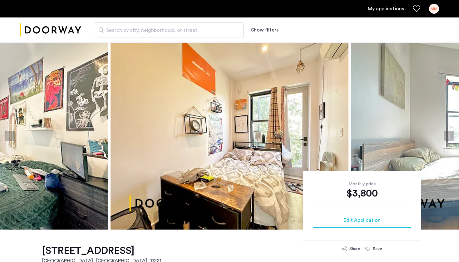
click at [11, 135] on button "Previous apartment" at bounding box center [10, 136] width 11 height 11
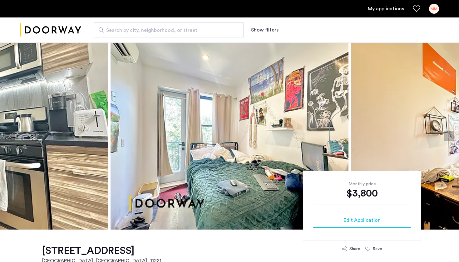
click at [11, 135] on button "Previous apartment" at bounding box center [10, 136] width 11 height 11
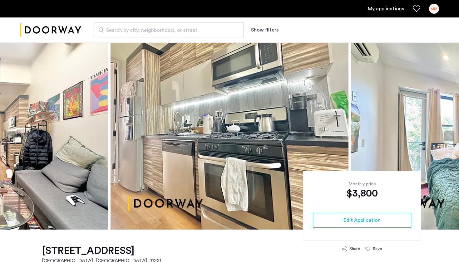
click at [11, 135] on button "Previous apartment" at bounding box center [10, 136] width 11 height 11
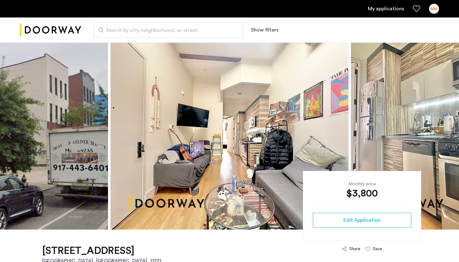
click at [11, 135] on button "Previous apartment" at bounding box center [10, 136] width 11 height 11
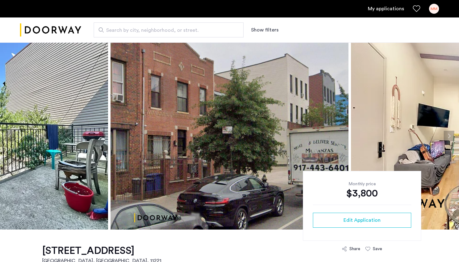
click at [11, 135] on button "Previous apartment" at bounding box center [10, 136] width 11 height 11
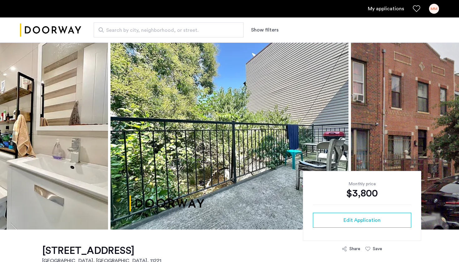
click at [11, 135] on button "Previous apartment" at bounding box center [10, 136] width 11 height 11
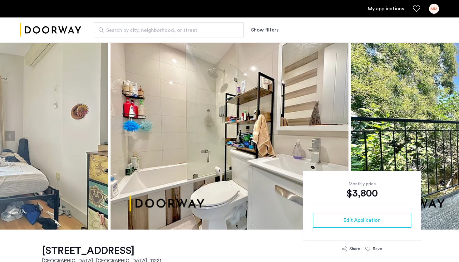
click at [11, 135] on button "Previous apartment" at bounding box center [10, 136] width 11 height 11
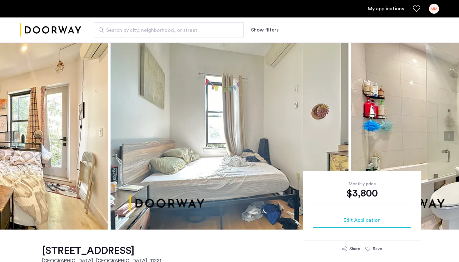
click at [11, 135] on button "Previous apartment" at bounding box center [10, 136] width 11 height 11
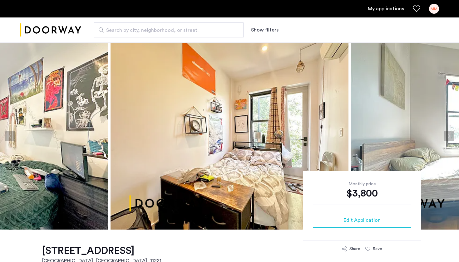
click at [11, 135] on button "Previous apartment" at bounding box center [10, 136] width 11 height 11
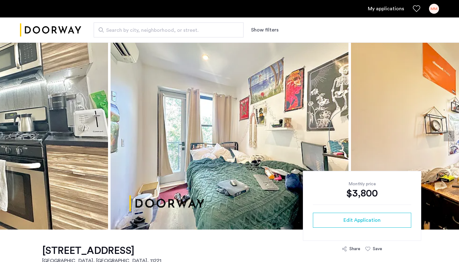
click at [11, 135] on button "Previous apartment" at bounding box center [10, 136] width 11 height 11
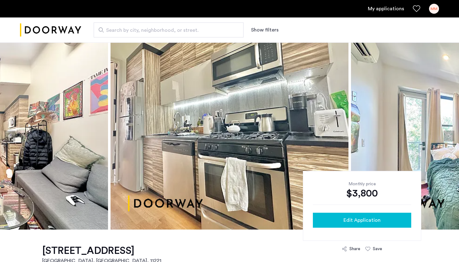
click at [331, 219] on div "Edit Application" at bounding box center [362, 220] width 88 height 7
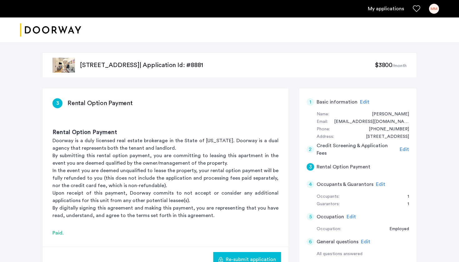
click at [348, 215] on span "Edit" at bounding box center [351, 217] width 9 height 5
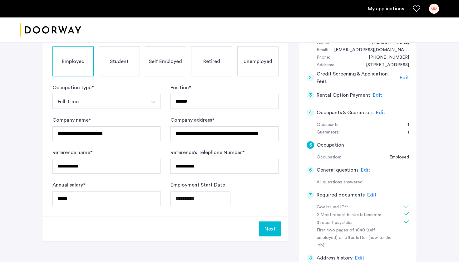
scroll to position [73, 0]
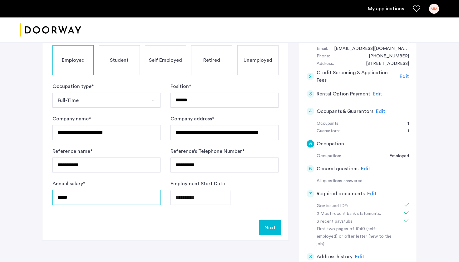
click at [129, 201] on input "*****" at bounding box center [106, 197] width 108 height 15
type input "*"
type input "*****"
click at [266, 227] on button "Next" at bounding box center [270, 227] width 22 height 15
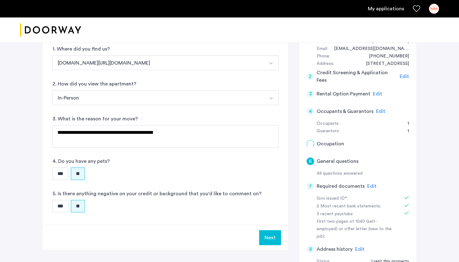
scroll to position [0, 0]
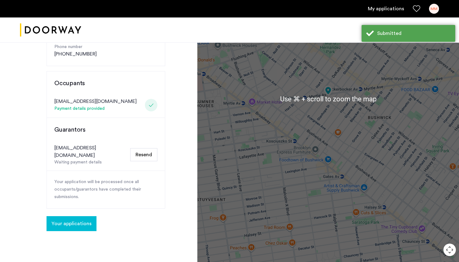
scroll to position [189, 0]
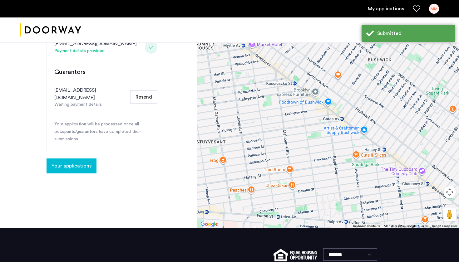
click at [83, 162] on span "Your applications" at bounding box center [72, 165] width 40 height 7
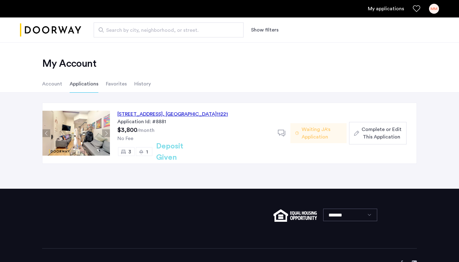
click at [375, 131] on span "Complete or Edit This Application" at bounding box center [382, 133] width 40 height 15
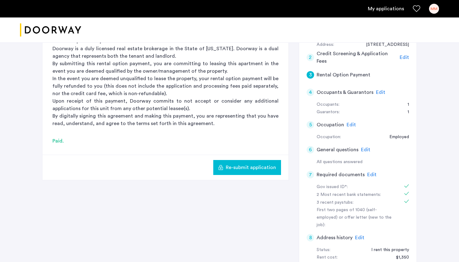
scroll to position [95, 0]
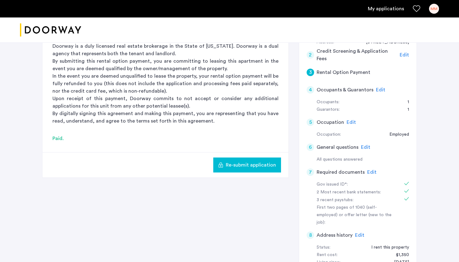
click at [349, 121] on span "Edit" at bounding box center [351, 122] width 9 height 5
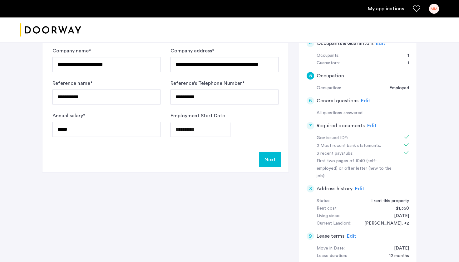
scroll to position [108, 0]
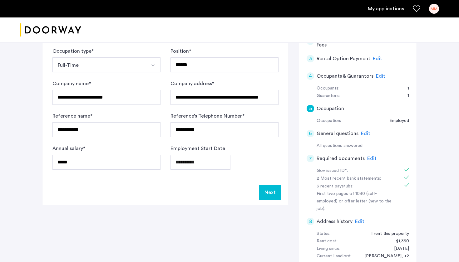
click at [369, 156] on span "Edit" at bounding box center [371, 158] width 9 height 5
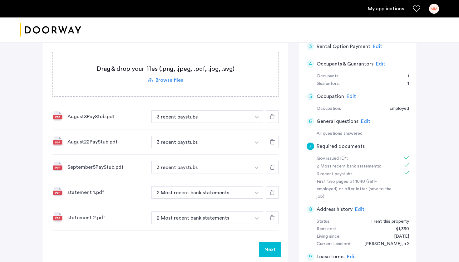
scroll to position [111, 0]
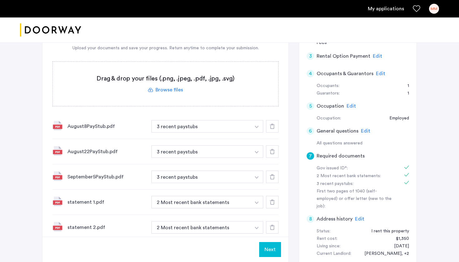
click at [166, 87] on label at bounding box center [165, 84] width 225 height 44
click at [0, 0] on input "file" at bounding box center [0, 0] width 0 height 0
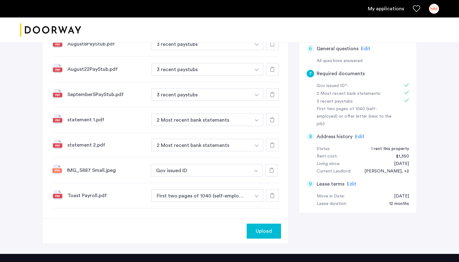
scroll to position [194, 0]
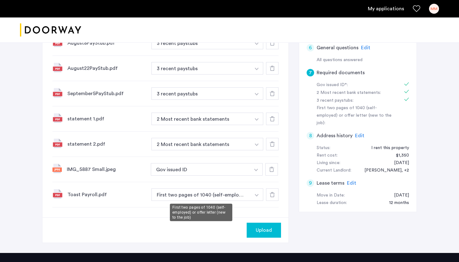
click at [250, 194] on button "First two pages of 1040 (self-employed) or offer letter (new to the job)" at bounding box center [200, 195] width 99 height 12
click at [257, 195] on img "button" at bounding box center [257, 195] width 4 height 2
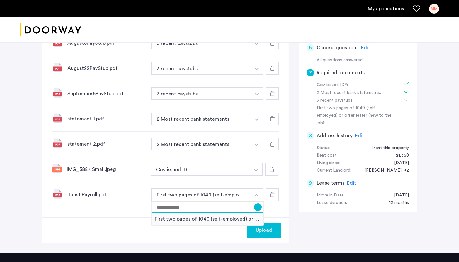
click at [227, 207] on input at bounding box center [207, 207] width 111 height 11
type input "**********"
click at [258, 208] on button "+" at bounding box center [257, 207] width 7 height 7
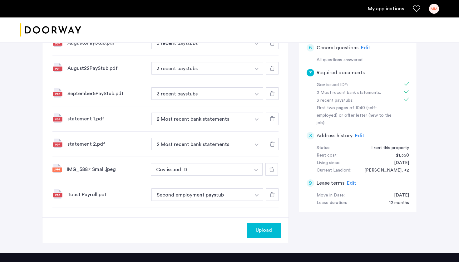
click at [265, 231] on span "Upload" at bounding box center [264, 230] width 16 height 7
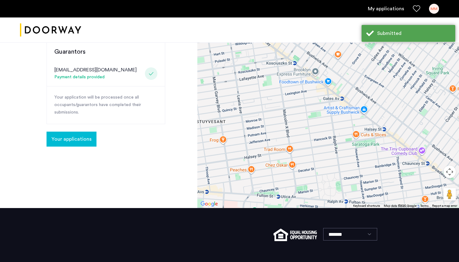
scroll to position [212, 0]
